Goal: Find contact information: Find contact information

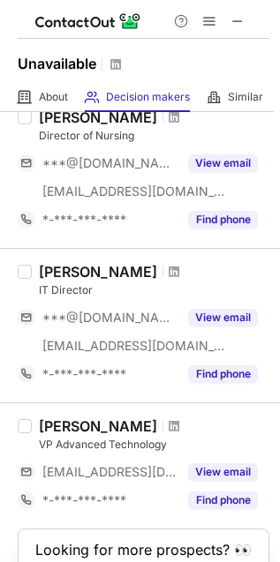
scroll to position [1273, 0]
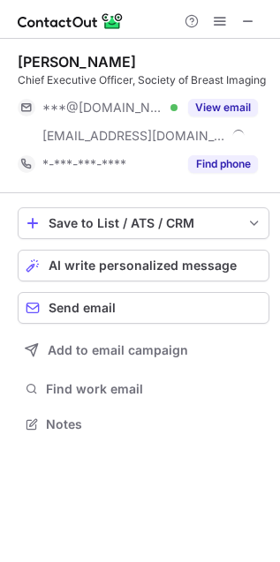
scroll to position [412, 280]
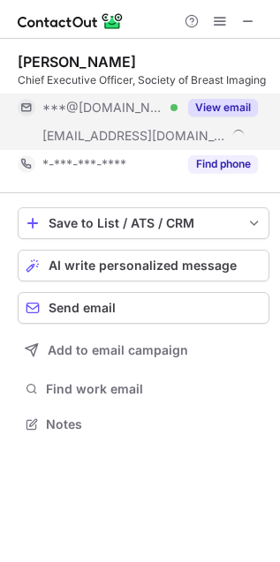
click at [125, 138] on span "***@sbi-online.org" at bounding box center [133, 136] width 183 height 16
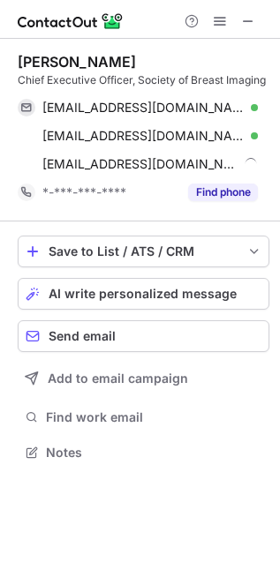
scroll to position [439, 280]
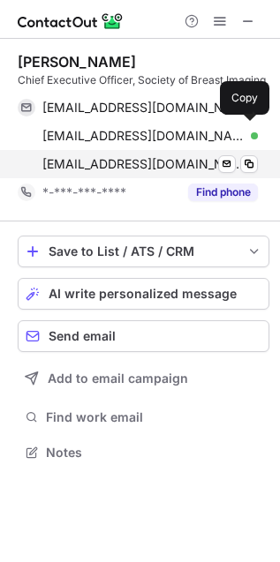
click at [123, 160] on span "yasmeen@sbi-online.org" at bounding box center [143, 164] width 202 height 16
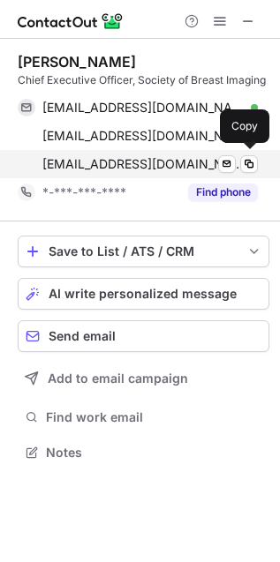
click at [104, 164] on span "yasmeen@sbi-online.org" at bounding box center [143, 164] width 202 height 16
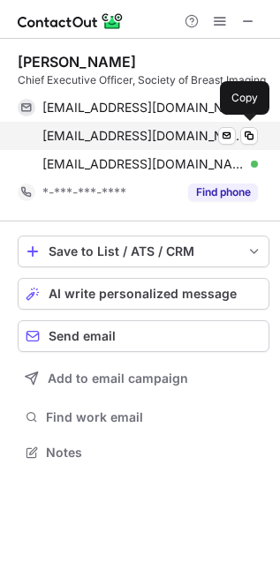
click at [84, 125] on div "yfields@sbi-online.org Verified Send email Copy" at bounding box center [138, 136] width 240 height 28
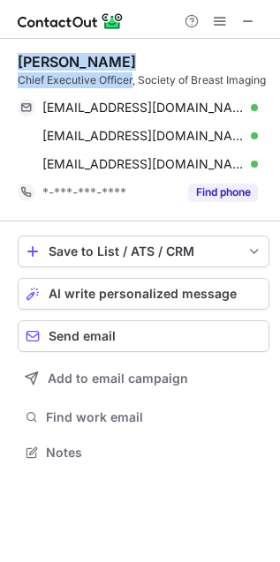
drag, startPoint x: 133, startPoint y: 79, endPoint x: 9, endPoint y: 57, distance: 126.3
click at [9, 57] on div "Yasmeen Fields Chief Executive Officer, Society of Breast Imaging djwatkins_550…" at bounding box center [140, 259] width 280 height 440
copy div "Yasmeen Fields Chief Executive Officer"
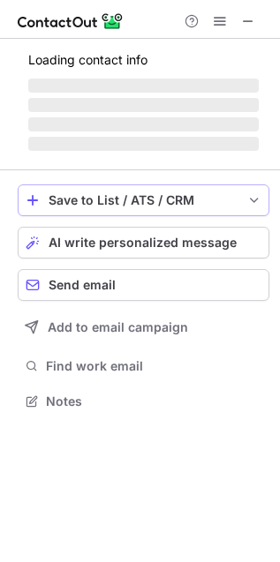
scroll to position [412, 280]
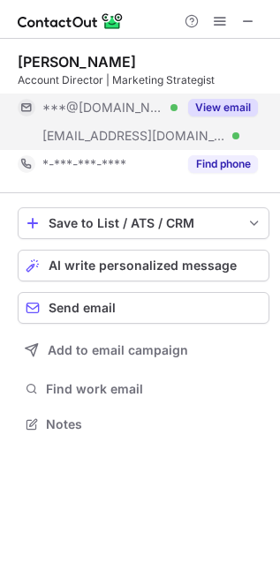
click at [123, 137] on span "***@mdg.agency" at bounding box center [133, 136] width 183 height 16
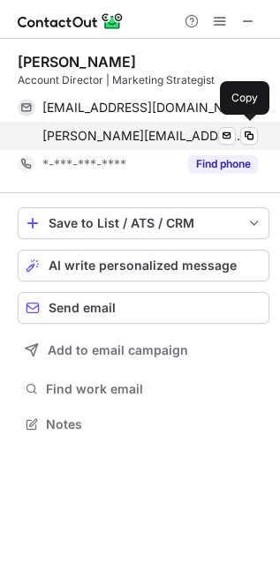
click at [119, 134] on span "rachel.gellman@mdg.agency" at bounding box center [143, 136] width 202 height 16
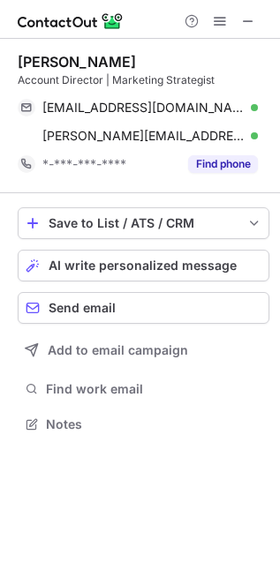
drag, startPoint x: 134, startPoint y: 51, endPoint x: 12, endPoint y: 49, distance: 121.7
click at [12, 49] on div "Rachel Gellman Account Director | Marketing Strategist rachelalberts@gmail.com …" at bounding box center [140, 245] width 280 height 412
copy div "Rachel Gellman"
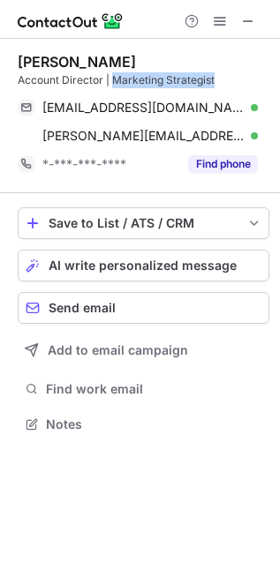
drag, startPoint x: 217, startPoint y: 76, endPoint x: 115, endPoint y: 76, distance: 102.3
click at [115, 76] on div "Account Director | Marketing Strategist" at bounding box center [143, 80] width 251 height 16
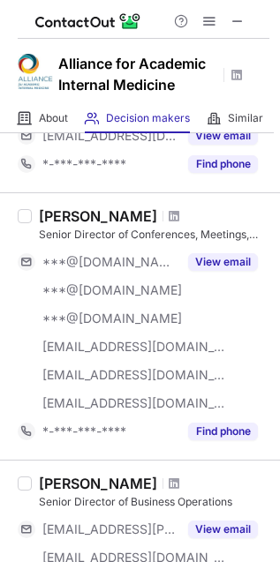
scroll to position [783, 0]
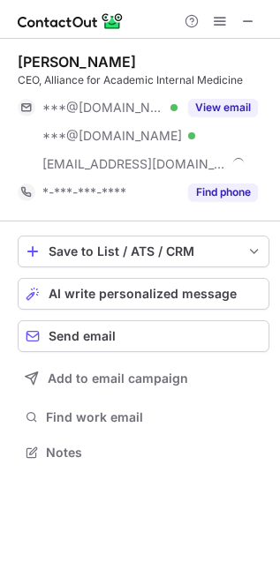
scroll to position [439, 280]
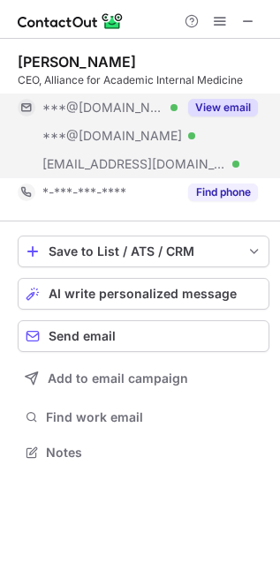
click at [147, 156] on div "***@im.org Verified" at bounding box center [109, 164] width 135 height 16
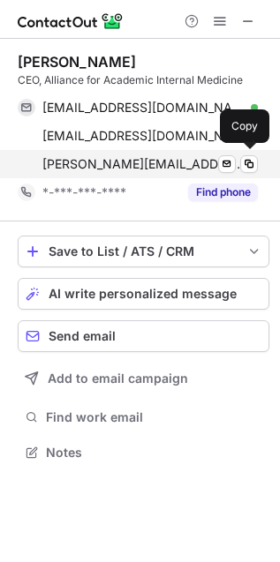
click at [134, 160] on div "erica@im.org Verified" at bounding box center [149, 164] width 215 height 16
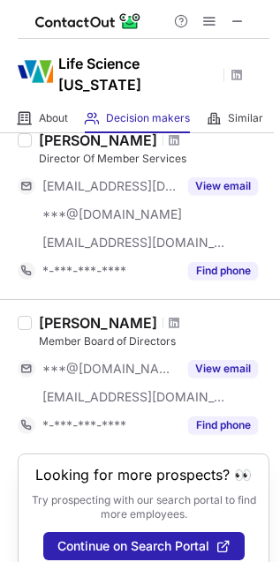
scroll to position [1469, 0]
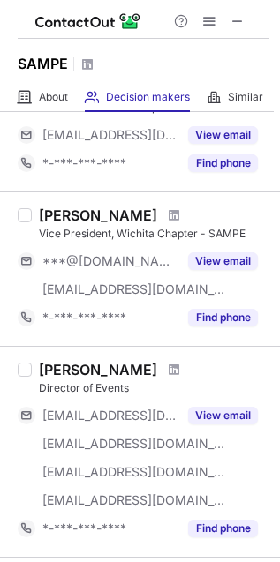
scroll to position [1077, 0]
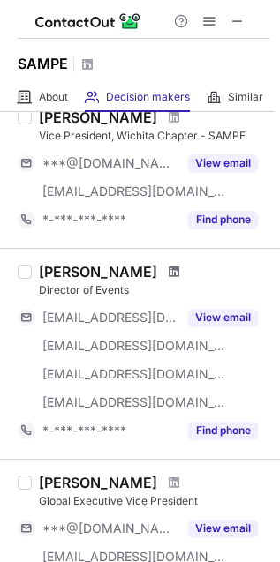
click at [168, 269] on span at bounding box center [173, 272] width 11 height 14
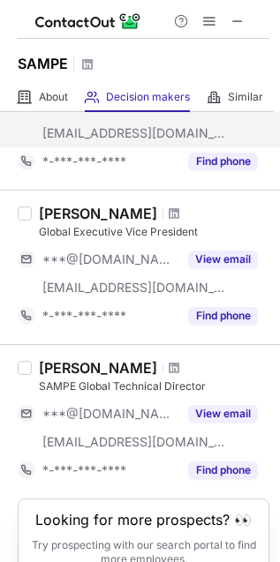
scroll to position [1371, 0]
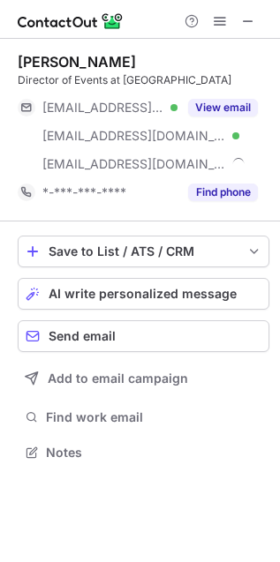
scroll to position [439, 280]
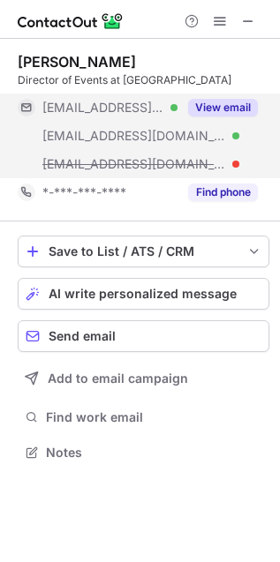
click at [131, 165] on span "***@sampe.org" at bounding box center [133, 164] width 183 height 16
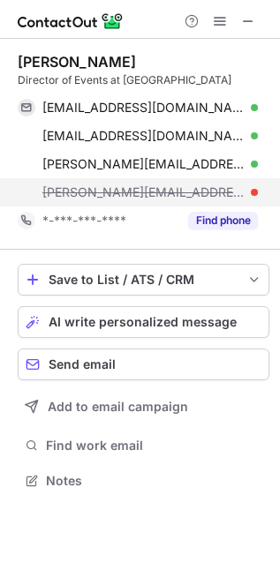
click at [93, 187] on span "julie@sampe.org" at bounding box center [143, 192] width 202 height 16
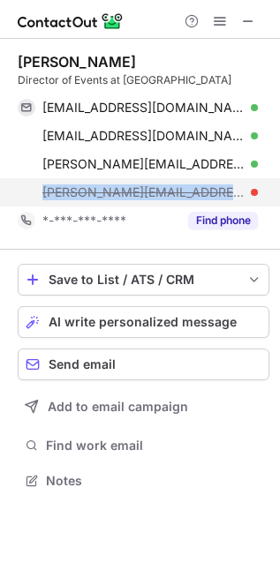
drag, startPoint x: 42, startPoint y: 191, endPoint x: 161, endPoint y: 188, distance: 119.1
click at [161, 188] on div "julie@sampe.org" at bounding box center [149, 192] width 215 height 16
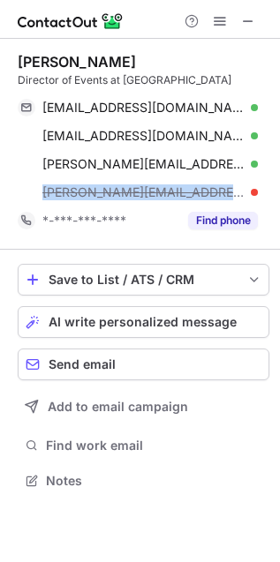
copy span "julie@sampe.org"
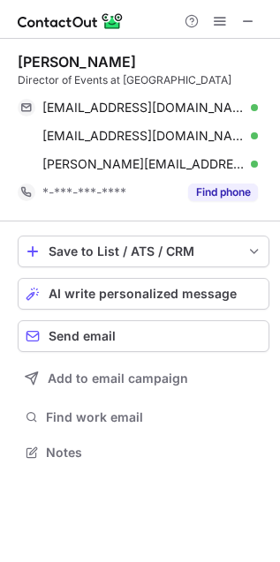
scroll to position [439, 280]
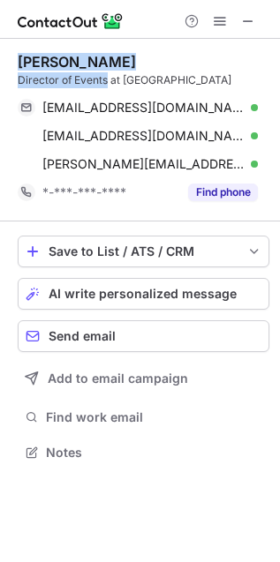
drag, startPoint x: 107, startPoint y: 77, endPoint x: 20, endPoint y: 58, distance: 88.4
click at [20, 58] on div "Julie Freedman Director of Events at SAMPE" at bounding box center [143, 70] width 251 height 35
copy div "Julie Freedman Director of Events"
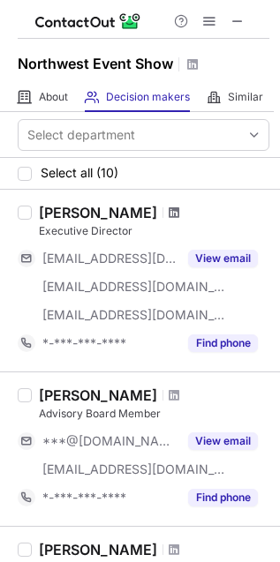
click at [168, 210] on span at bounding box center [173, 212] width 11 height 14
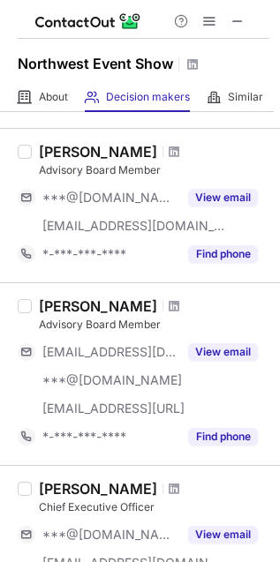
scroll to position [391, 0]
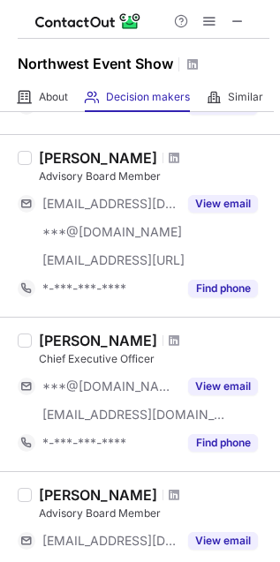
click at [168, 342] on span at bounding box center [173, 340] width 11 height 14
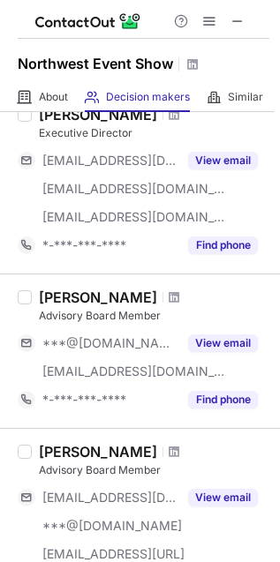
scroll to position [0, 0]
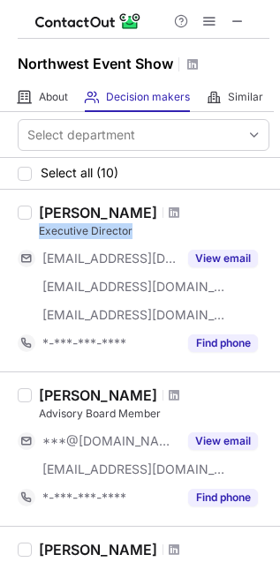
drag, startPoint x: 133, startPoint y: 227, endPoint x: 34, endPoint y: 235, distance: 100.0
click at [34, 235] on div "Lisa Schulteis Executive Director ***@sbcglobal.net ***@electralime.com ***@nwe…" at bounding box center [150, 280] width 237 height 153
copy div "Executive Director"
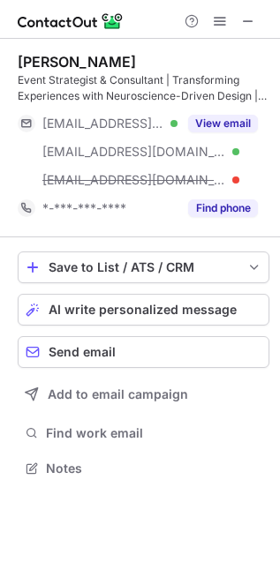
scroll to position [456, 280]
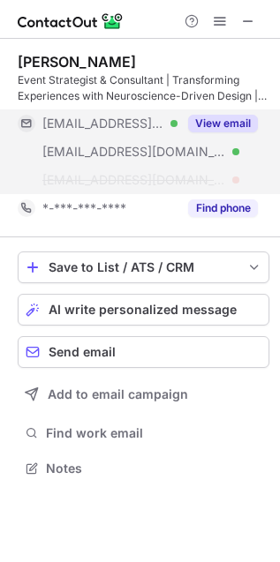
click at [145, 162] on div "[EMAIL_ADDRESS][DOMAIN_NAME] Verified" at bounding box center [98, 152] width 160 height 28
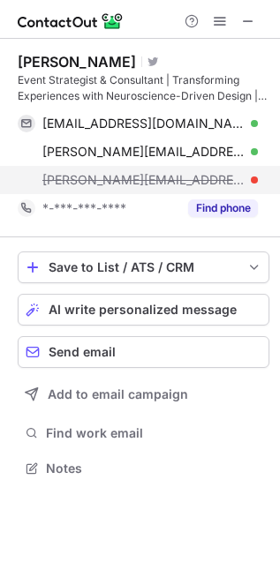
click at [140, 174] on span "[PERSON_NAME][EMAIL_ADDRESS][DOMAIN_NAME]" at bounding box center [143, 180] width 202 height 16
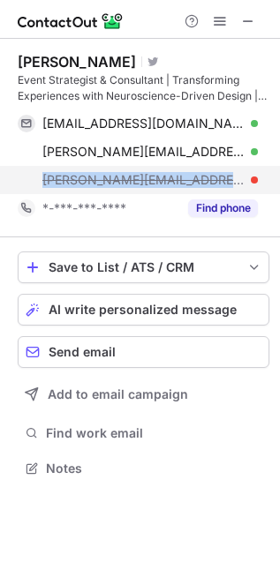
drag, startPoint x: 34, startPoint y: 175, endPoint x: 203, endPoint y: 179, distance: 168.5
click at [203, 179] on div "[PERSON_NAME][EMAIL_ADDRESS][DOMAIN_NAME]" at bounding box center [138, 180] width 240 height 28
copy span "[PERSON_NAME][EMAIL_ADDRESS][DOMAIN_NAME]"
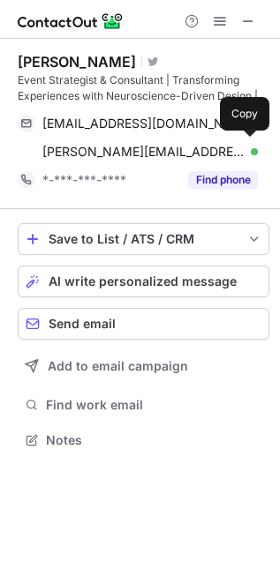
scroll to position [10, 9]
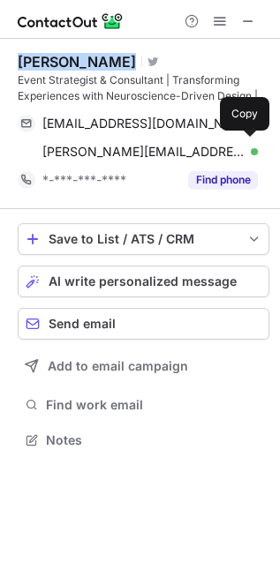
drag, startPoint x: 112, startPoint y: 59, endPoint x: 11, endPoint y: 63, distance: 100.6
click at [11, 63] on div "[PERSON_NAME] Visit Twitter profile Event Strategist & Consultant | Transformin…" at bounding box center [140, 253] width 280 height 428
copy div "[PERSON_NAME]"
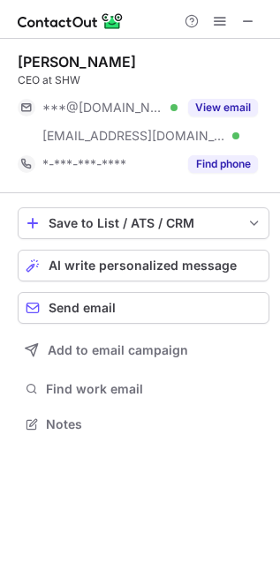
scroll to position [412, 280]
